Goal: Find specific page/section: Find specific page/section

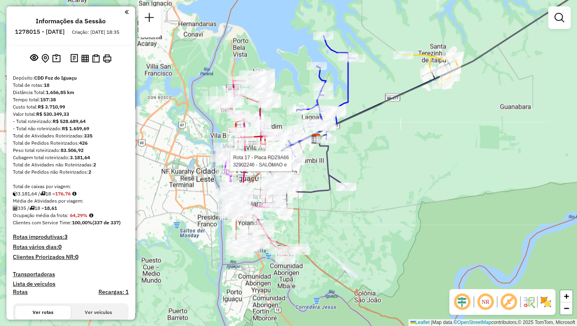
scroll to position [1003, 0]
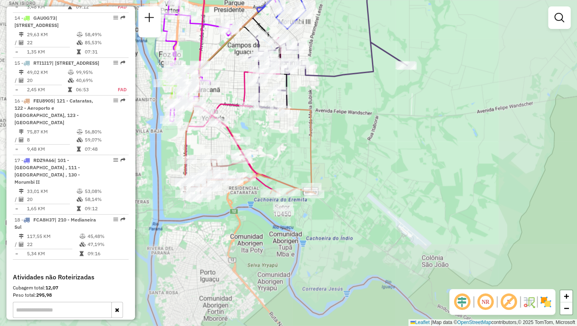
drag, startPoint x: 395, startPoint y: 133, endPoint x: 332, endPoint y: 4, distance: 144.2
click at [332, 4] on div "Rota 6 - Placa GIU0950 32908869 - [PERSON_NAME] de atendimento Grade de atendim…" at bounding box center [288, 163] width 577 height 326
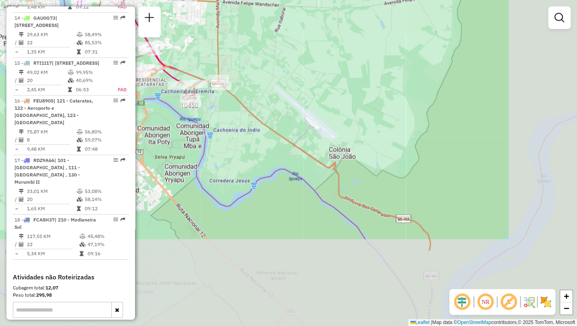
drag, startPoint x: 410, startPoint y: 176, endPoint x: 318, endPoint y: 70, distance: 140.5
click at [318, 70] on div "Rota 6 - Placa GIU0950 32908869 - [PERSON_NAME] de atendimento Grade de atendim…" at bounding box center [288, 163] width 577 height 326
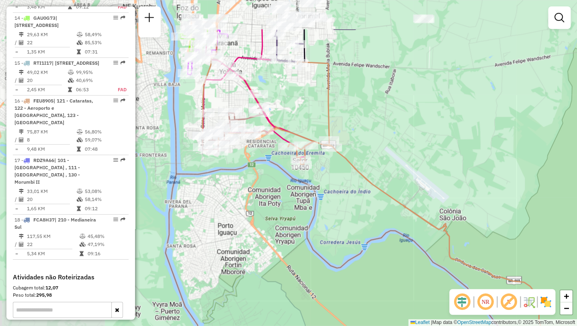
drag, startPoint x: 374, startPoint y: 117, endPoint x: 502, endPoint y: 198, distance: 151.3
click at [502, 198] on div "Rota 6 - Placa GIU0950 32908869 - [PERSON_NAME] de atendimento Grade de atendim…" at bounding box center [288, 163] width 577 height 326
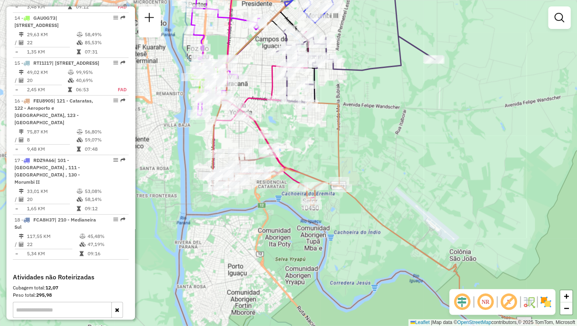
drag, startPoint x: 397, startPoint y: 126, endPoint x: 390, endPoint y: 149, distance: 23.4
click at [390, 149] on div "Rota 6 - Placa GIU0950 32908869 - [PERSON_NAME] de atendimento Grade de atendim…" at bounding box center [288, 163] width 577 height 326
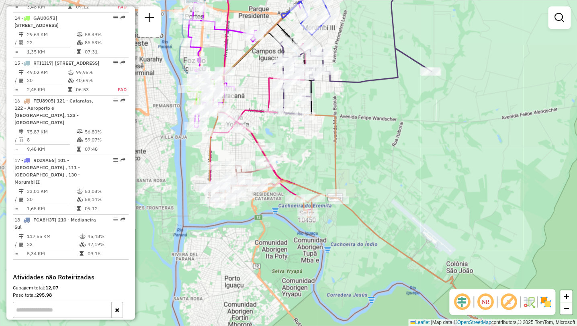
drag, startPoint x: 394, startPoint y: 144, endPoint x: 392, endPoint y: 152, distance: 8.4
click at [392, 152] on div "Rota 6 - Placa GIU0950 32908869 - [PERSON_NAME] de atendimento Grade de atendim…" at bounding box center [288, 163] width 577 height 326
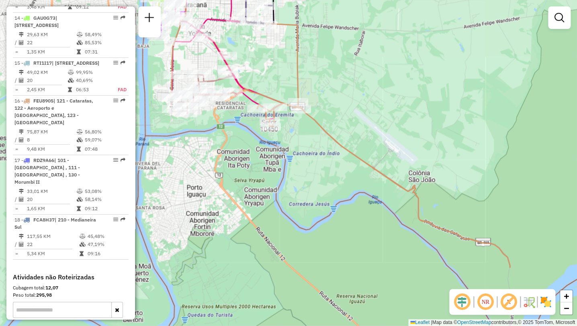
drag, startPoint x: 397, startPoint y: 168, endPoint x: 362, endPoint y: 107, distance: 70.4
click at [362, 107] on div "Rota 6 - Placa GIU0950 32908869 - [PERSON_NAME] de atendimento Grade de atendim…" at bounding box center [288, 163] width 577 height 326
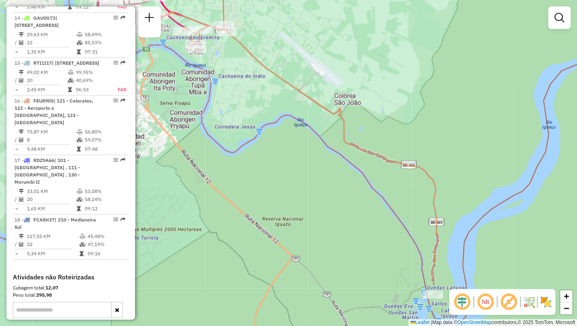
drag, startPoint x: 384, startPoint y: 129, endPoint x: 303, endPoint y: 45, distance: 117.4
click at [303, 45] on div "Rota 6 - Placa GIU0950 32908869 - [PERSON_NAME] de atendimento Grade de atendim…" at bounding box center [288, 163] width 577 height 326
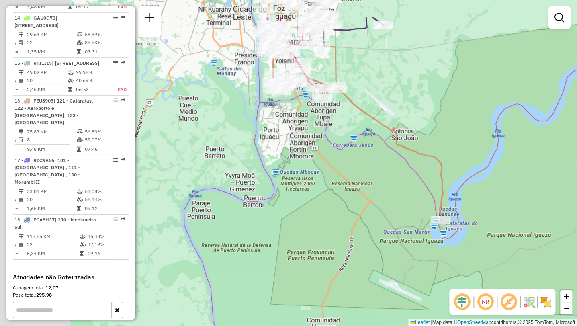
drag, startPoint x: 324, startPoint y: 55, endPoint x: 404, endPoint y: 107, distance: 95.5
click at [404, 107] on div "Rota 6 - Placa GIU0950 32908869 - [PERSON_NAME] de atendimento Grade de atendim…" at bounding box center [288, 163] width 577 height 326
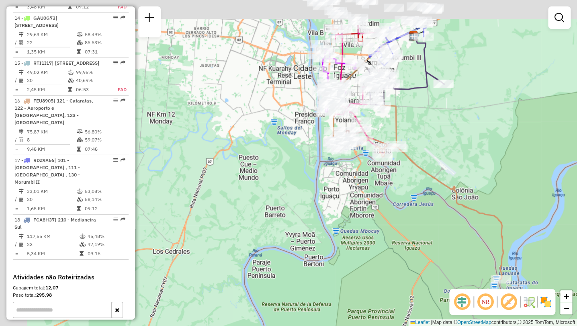
drag, startPoint x: 408, startPoint y: 104, endPoint x: 449, endPoint y: 166, distance: 74.1
click at [449, 166] on div "Rota 6 - Placa GIU0950 32908869 - [PERSON_NAME] de atendimento Grade de atendim…" at bounding box center [288, 163] width 577 height 326
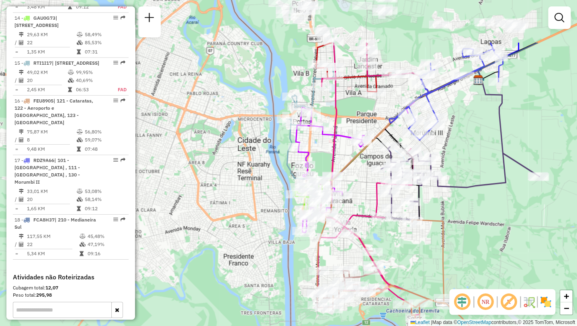
drag, startPoint x: 466, startPoint y: 97, endPoint x: 470, endPoint y: 172, distance: 74.8
click at [470, 172] on div "Rota 6 - Placa GIU0950 32908869 - [PERSON_NAME] de atendimento Grade de atendim…" at bounding box center [288, 163] width 577 height 326
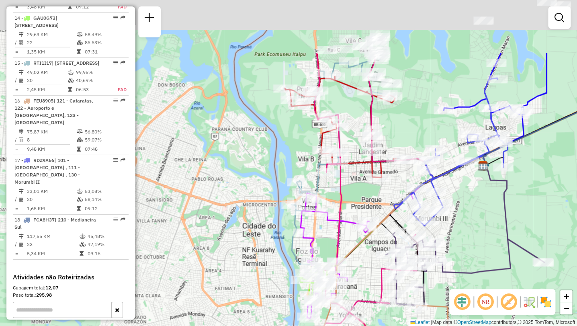
drag, startPoint x: 496, startPoint y: 107, endPoint x: 502, endPoint y: 212, distance: 105.0
click at [502, 212] on icon at bounding box center [513, 213] width 59 height 96
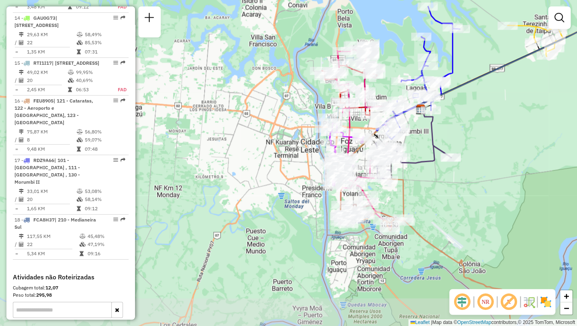
drag, startPoint x: 488, startPoint y: 176, endPoint x: 464, endPoint y: 138, distance: 45.1
click at [464, 138] on div "Rota 6 - Placa GIU0950 32908869 - [PERSON_NAME] de atendimento Grade de atendim…" at bounding box center [288, 163] width 577 height 326
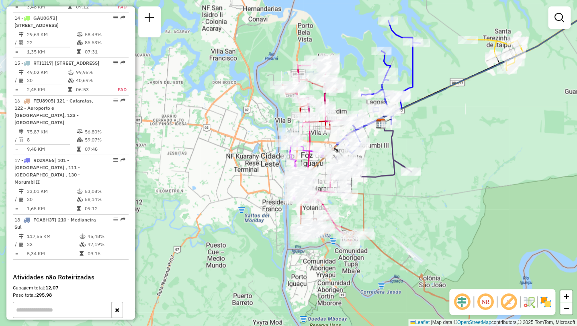
drag, startPoint x: 503, startPoint y: 129, endPoint x: 391, endPoint y: 184, distance: 124.2
click at [392, 183] on div "Rota 6 - Placa GIU0950 32908869 - [PERSON_NAME] de atendimento Grade de atendim…" at bounding box center [288, 163] width 577 height 326
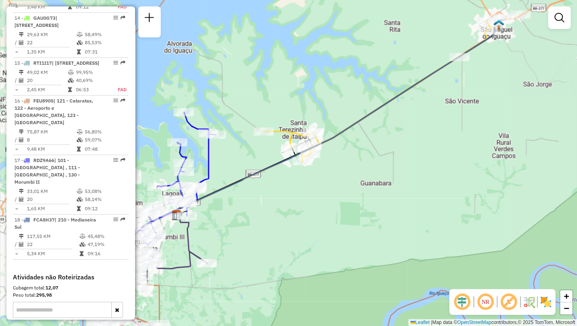
drag, startPoint x: 454, startPoint y: 147, endPoint x: 321, endPoint y: 206, distance: 145.4
click at [322, 205] on div "Rota 6 - Placa GIU0950 32908869 - [PERSON_NAME] de atendimento Grade de atendim…" at bounding box center [288, 163] width 577 height 326
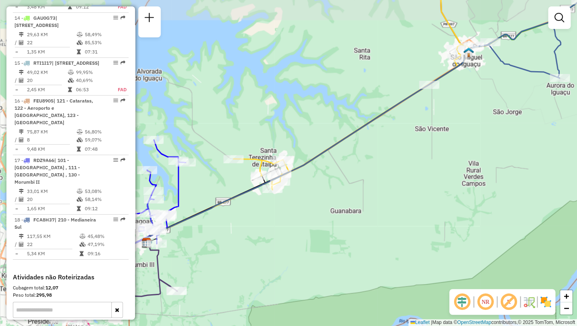
drag, startPoint x: 429, startPoint y: 144, endPoint x: 424, endPoint y: 148, distance: 7.2
click at [424, 148] on div "Rota 6 - Placa GIU0950 32908869 - [PERSON_NAME] de atendimento Grade de atendim…" at bounding box center [288, 163] width 577 height 326
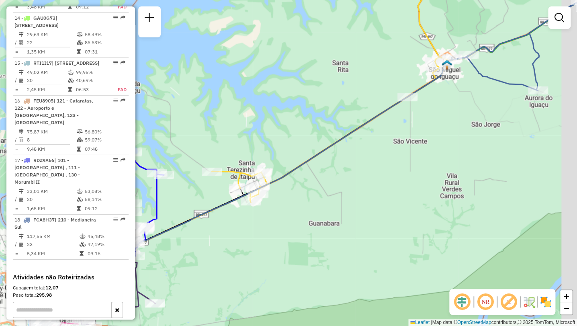
drag, startPoint x: 484, startPoint y: 78, endPoint x: 450, endPoint y: 92, distance: 36.2
click at [452, 91] on div "Rota 6 - Placa GIU0950 32908869 - [PERSON_NAME] de atendimento Grade de atendim…" at bounding box center [288, 163] width 577 height 326
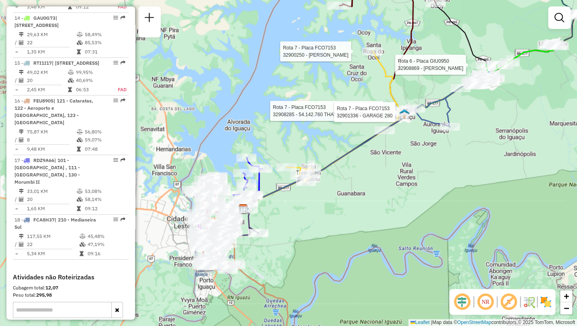
select select "**********"
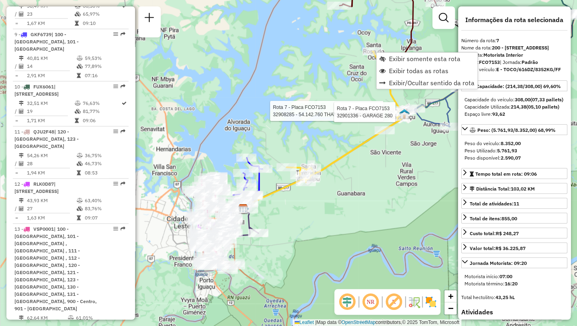
scroll to position [592, 0]
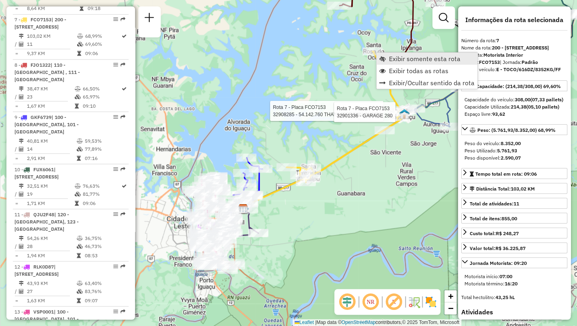
click at [403, 61] on span "Exibir somente esta rota" at bounding box center [425, 58] width 72 height 6
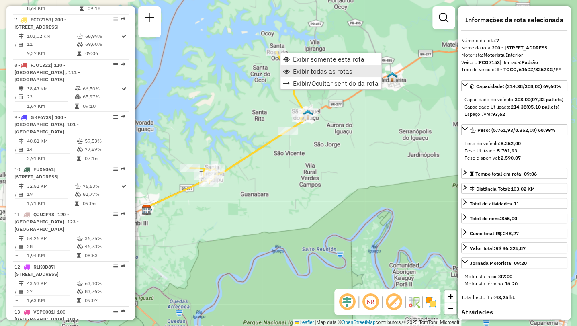
click at [318, 70] on span "Exibir todas as rotas" at bounding box center [322, 71] width 59 height 6
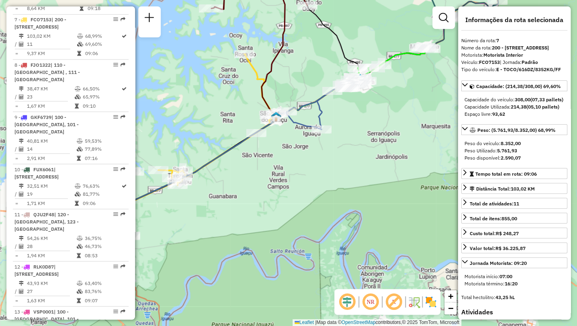
drag, startPoint x: 322, startPoint y: 128, endPoint x: 286, endPoint y: 125, distance: 36.3
click at [287, 125] on div "Janela de atendimento Grade de atendimento Capacidade Transportadoras Veículos …" at bounding box center [288, 163] width 577 height 326
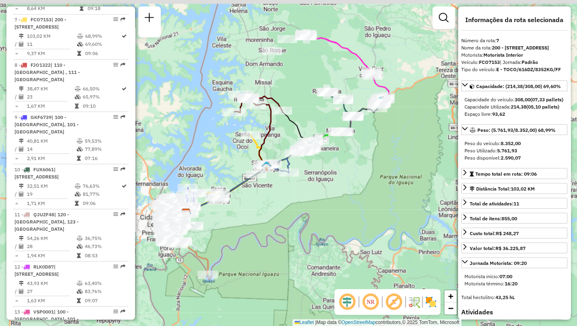
drag, startPoint x: 282, startPoint y: 107, endPoint x: 274, endPoint y: 123, distance: 17.6
click at [274, 115] on div at bounding box center [282, 111] width 20 height 8
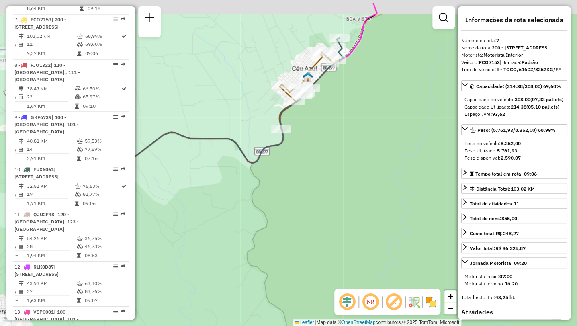
drag, startPoint x: 355, startPoint y: 90, endPoint x: 358, endPoint y: 136, distance: 46.0
click at [358, 136] on div "Janela de atendimento Grade de atendimento Capacidade Transportadoras Veículos …" at bounding box center [288, 163] width 577 height 326
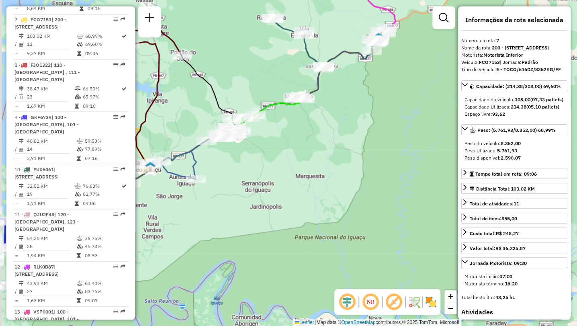
drag, startPoint x: 321, startPoint y: 148, endPoint x: 334, endPoint y: 113, distance: 36.7
click at [346, 107] on div "Janela de atendimento Grade de atendimento Capacidade Transportadoras Veículos …" at bounding box center [288, 163] width 577 height 326
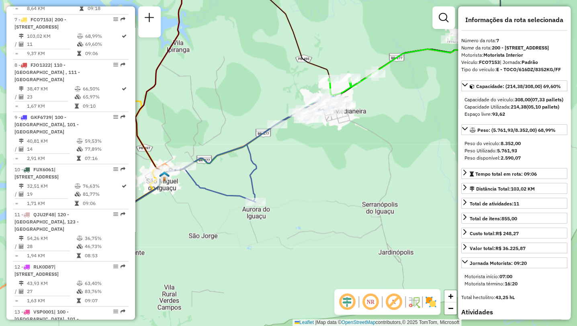
drag, startPoint x: 227, startPoint y: 142, endPoint x: 297, endPoint y: 153, distance: 71.2
click at [297, 153] on div "Janela de atendimento Grade de atendimento Capacidade Transportadoras Veículos …" at bounding box center [288, 163] width 577 height 326
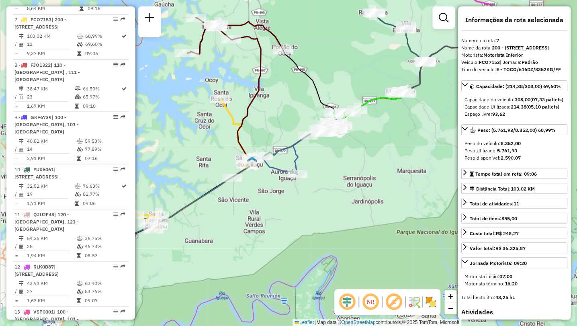
drag, startPoint x: 244, startPoint y: 171, endPoint x: 292, endPoint y: 149, distance: 52.3
click at [292, 149] on icon at bounding box center [298, 147] width 88 height 53
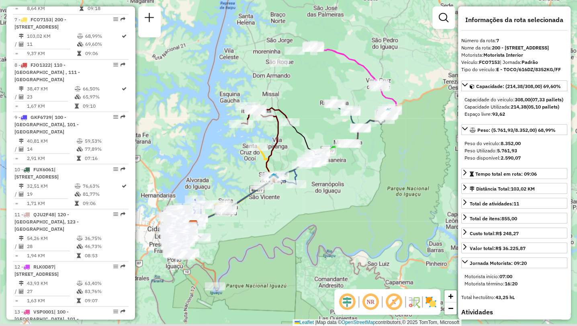
drag, startPoint x: 215, startPoint y: 224, endPoint x: 275, endPoint y: 198, distance: 64.6
click at [271, 203] on div "Janela de atendimento Grade de atendimento Capacidade Transportadoras Veículos …" at bounding box center [288, 163] width 577 height 326
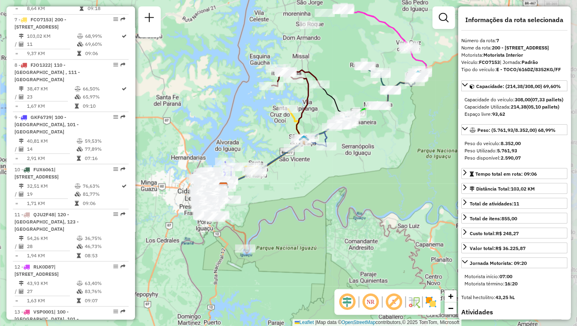
drag, startPoint x: 424, startPoint y: 62, endPoint x: 332, endPoint y: 115, distance: 106.7
click at [332, 115] on div "Janela de atendimento Grade de atendimento Capacidade Transportadoras Veículos …" at bounding box center [288, 163] width 577 height 326
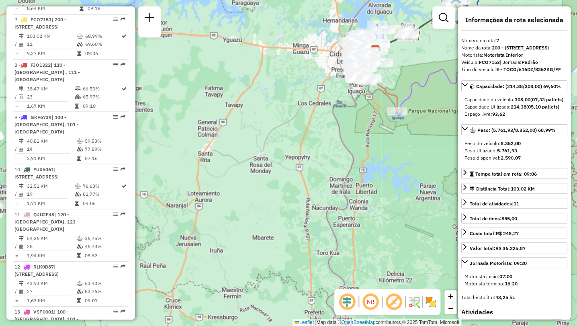
drag, startPoint x: 369, startPoint y: 82, endPoint x: 359, endPoint y: 104, distance: 24.3
click at [359, 104] on div "Janela de atendimento Grade de atendimento Capacidade Transportadoras Veículos …" at bounding box center [288, 163] width 577 height 326
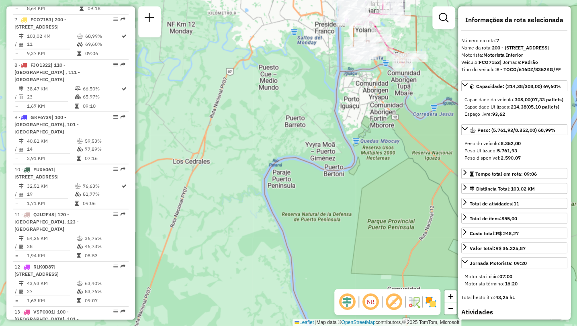
drag, startPoint x: 371, startPoint y: 82, endPoint x: 366, endPoint y: 158, distance: 75.3
click at [367, 158] on div "Janela de atendimento Grade de atendimento Capacidade Transportadoras Veículos …" at bounding box center [288, 163] width 577 height 326
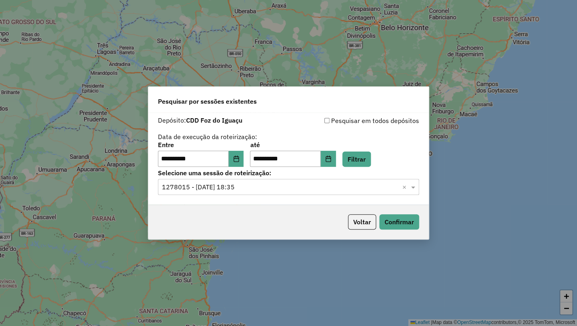
click at [379, 52] on div "**********" at bounding box center [288, 163] width 577 height 326
